Goal: Navigation & Orientation: Understand site structure

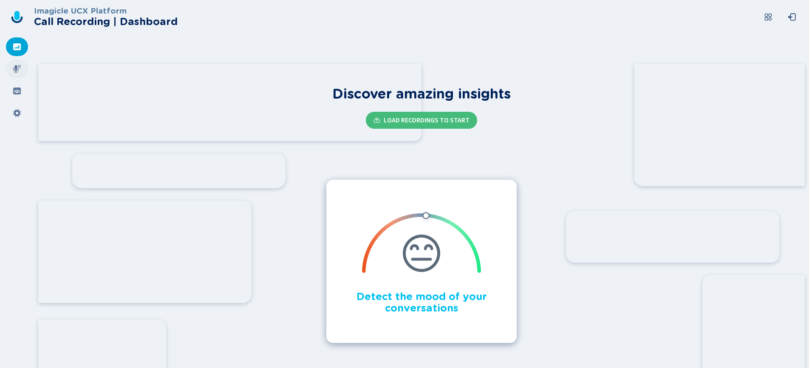
click at [20, 67] on icon at bounding box center [17, 69] width 8 height 8
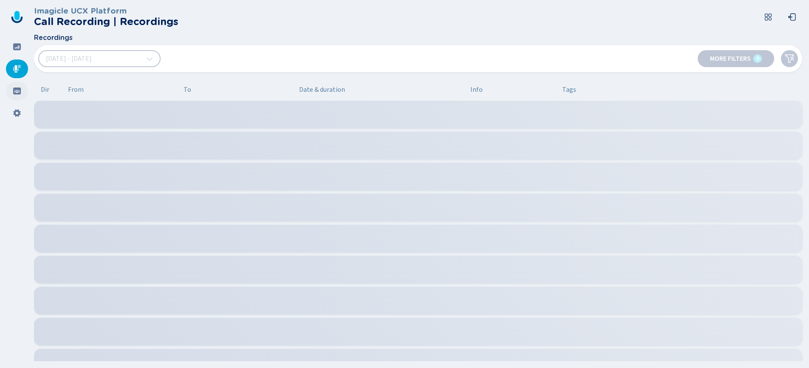
click at [20, 88] on icon at bounding box center [17, 91] width 9 height 9
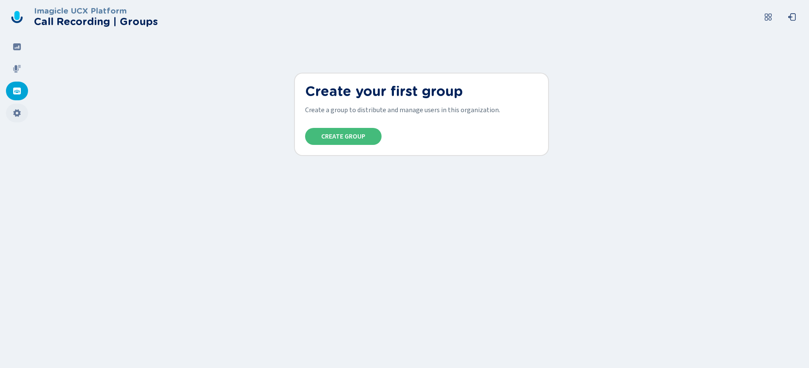
click at [19, 111] on icon at bounding box center [17, 113] width 9 height 9
